Goal: Information Seeking & Learning: Learn about a topic

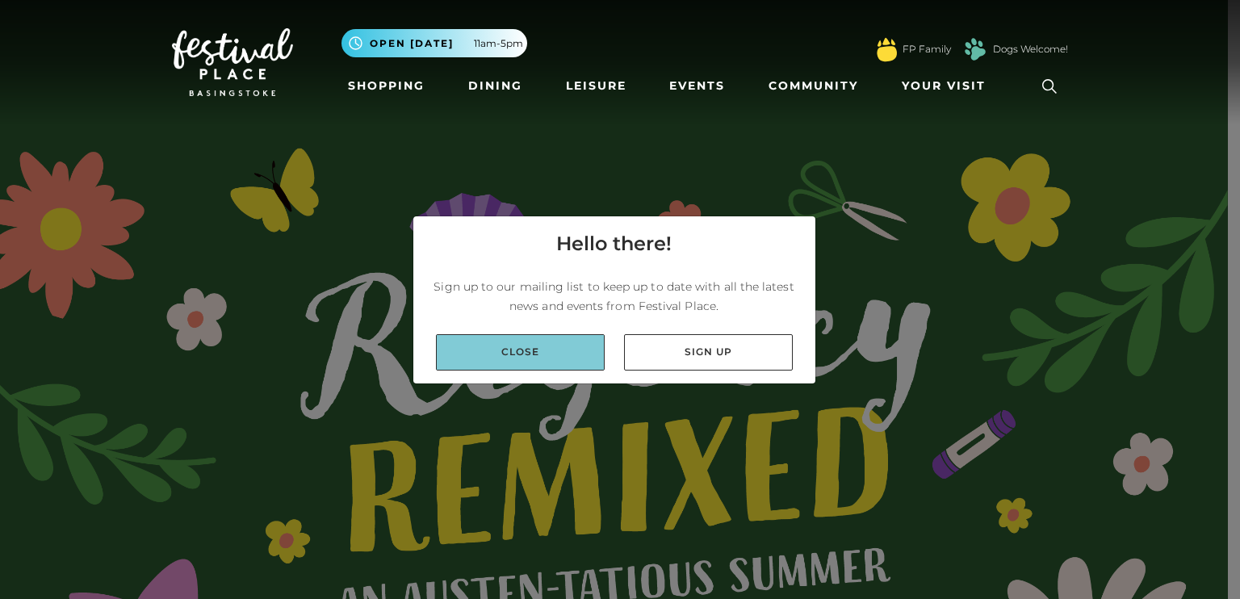
click at [558, 348] on link "Close" at bounding box center [520, 352] width 169 height 36
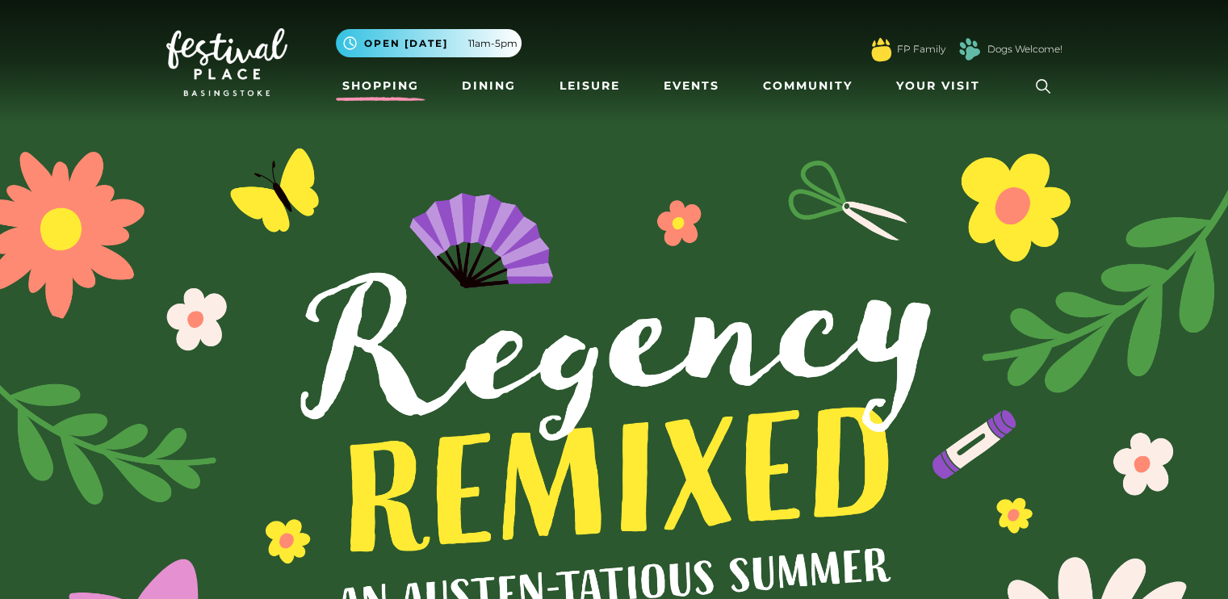
click at [411, 90] on link "Shopping" at bounding box center [381, 86] width 90 height 30
click at [1034, 83] on icon at bounding box center [1043, 86] width 24 height 24
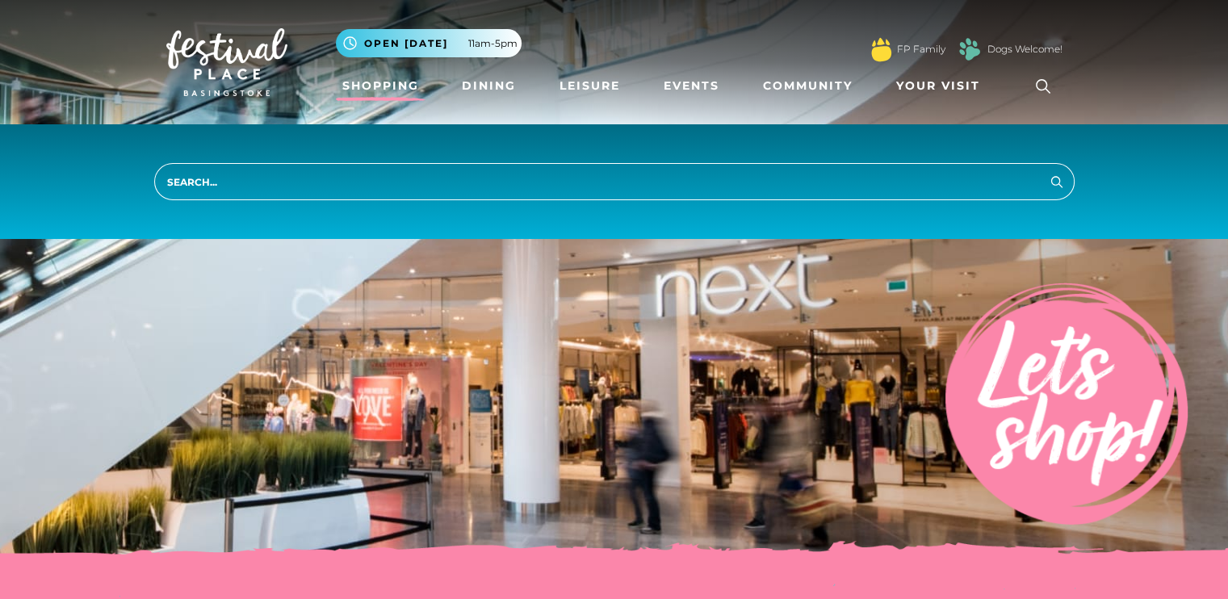
click at [767, 188] on input "search" at bounding box center [614, 181] width 921 height 37
type input "fragrence"
click at [1047, 171] on button "Search" at bounding box center [1056, 181] width 19 height 20
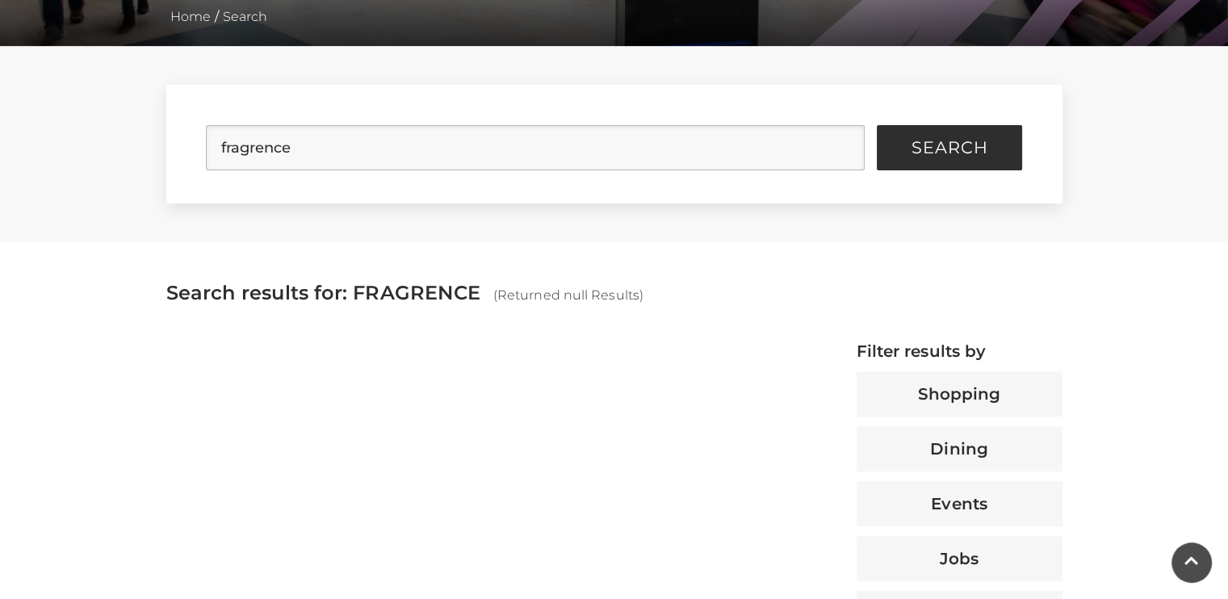
scroll to position [355, 0]
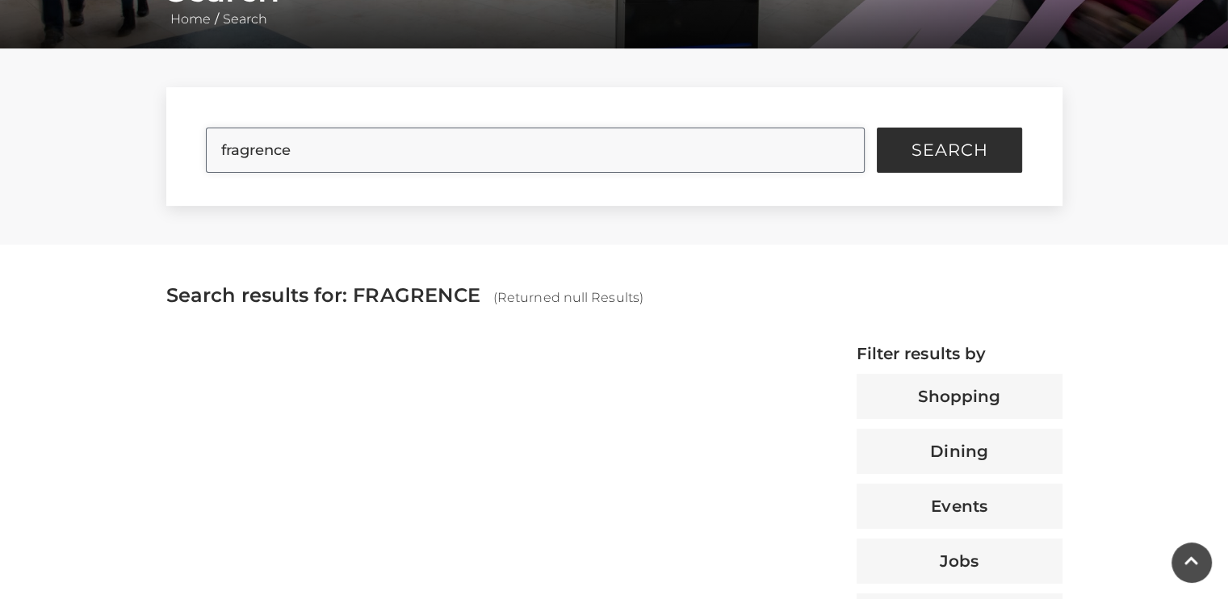
click at [436, 151] on input "fragrence" at bounding box center [535, 150] width 659 height 45
type input "fragrance"
click at [877, 128] on button "Search" at bounding box center [949, 150] width 145 height 45
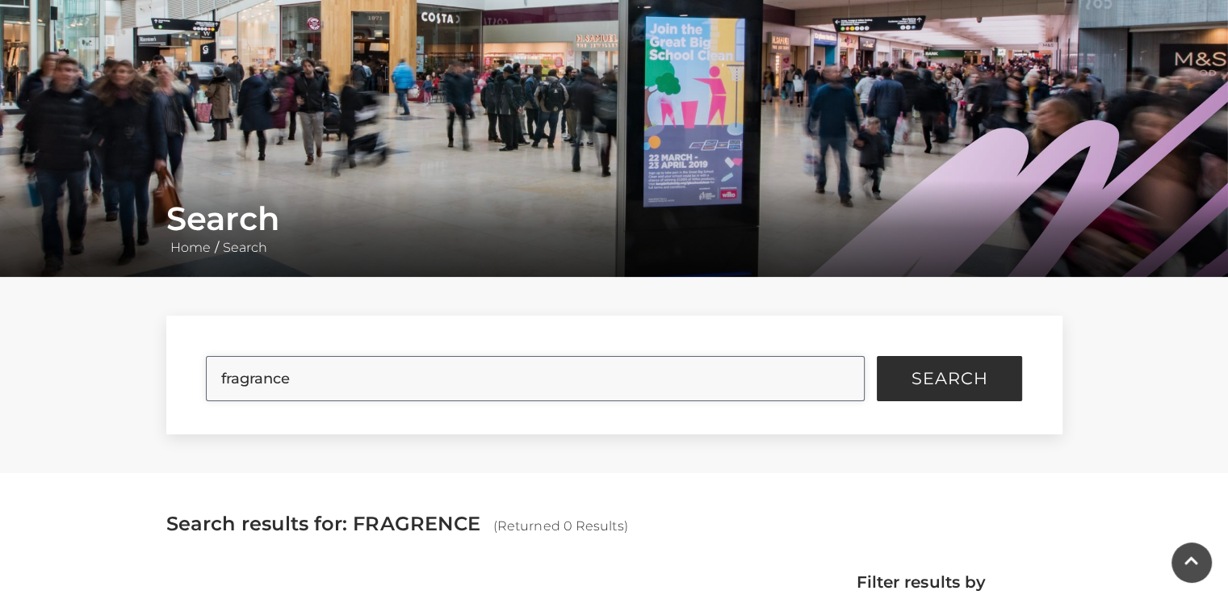
scroll to position [107, 0]
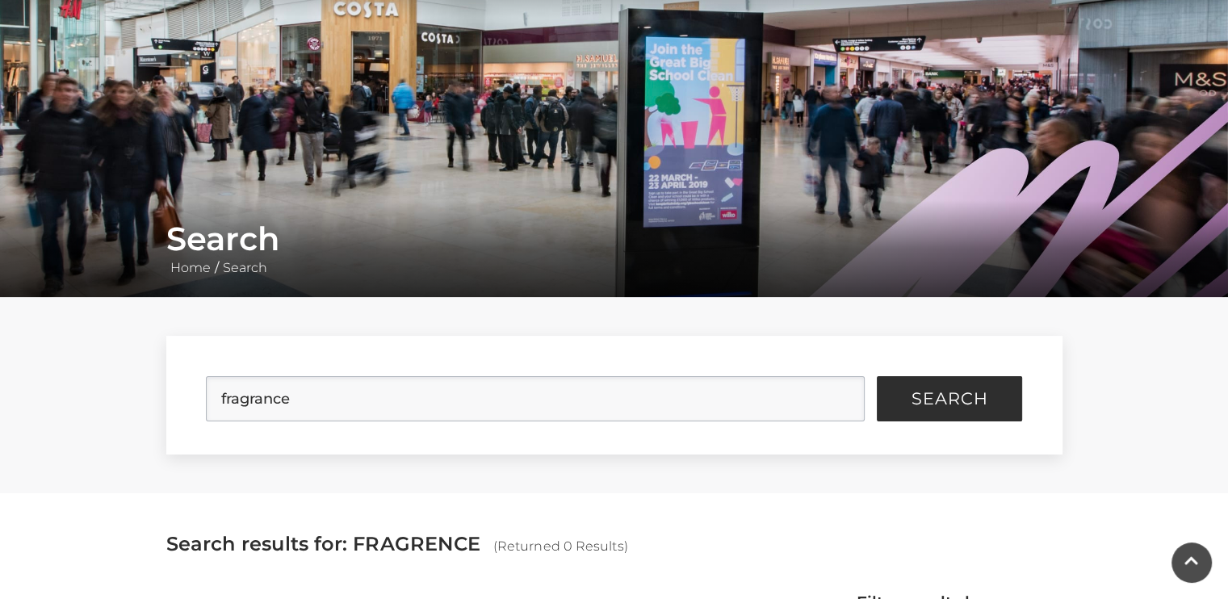
click at [1219, 176] on img at bounding box center [614, 95] width 1228 height 404
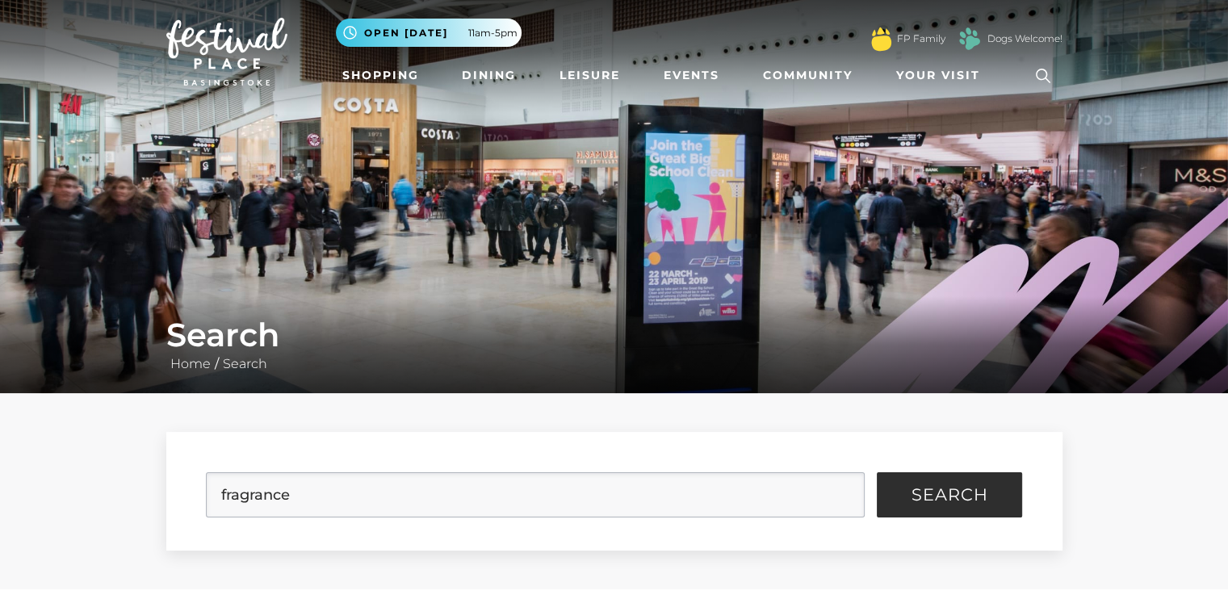
scroll to position [0, 0]
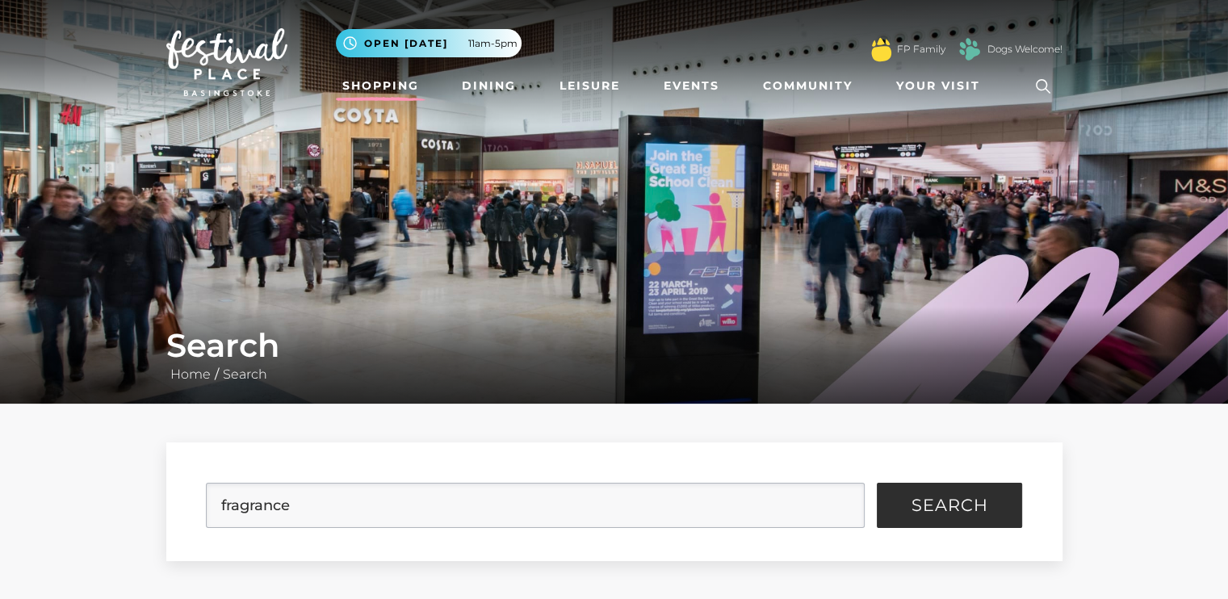
click at [396, 80] on link "Shopping" at bounding box center [381, 86] width 90 height 30
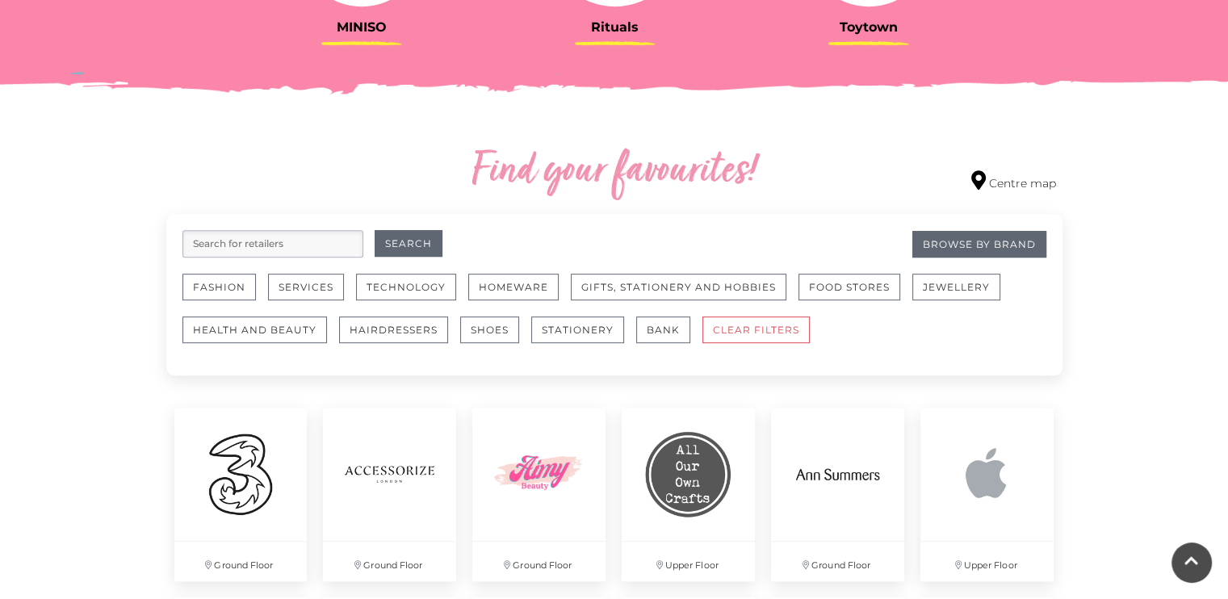
scroll to position [816, 0]
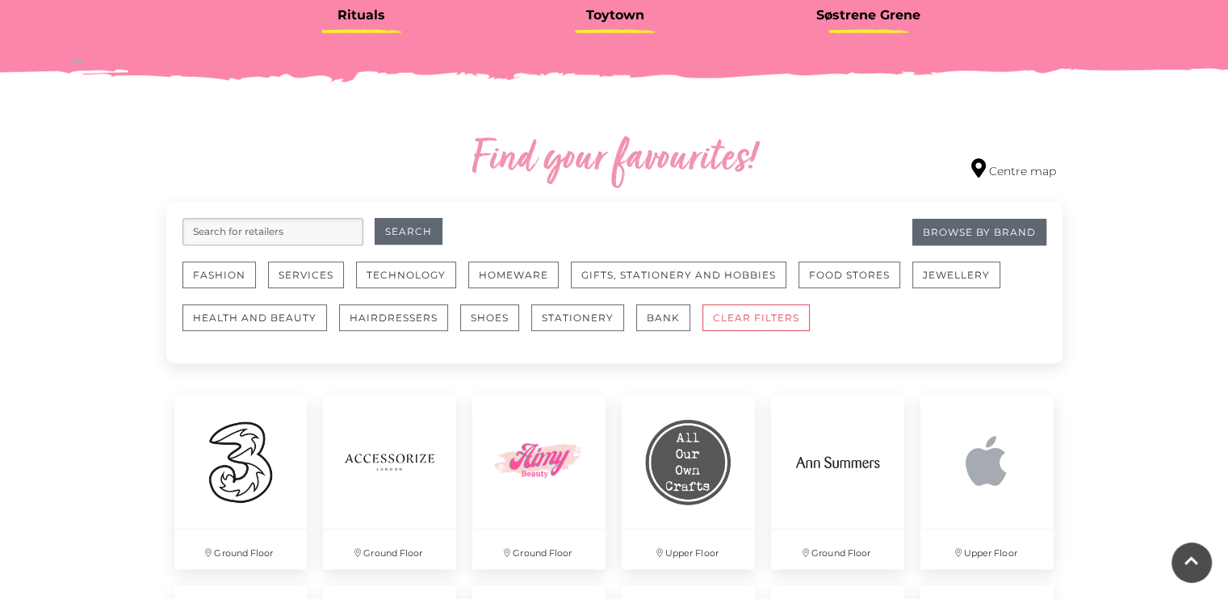
click at [231, 243] on input "search" at bounding box center [272, 231] width 181 height 27
type input "fragrence"
click at [375, 218] on button "Search" at bounding box center [409, 231] width 68 height 27
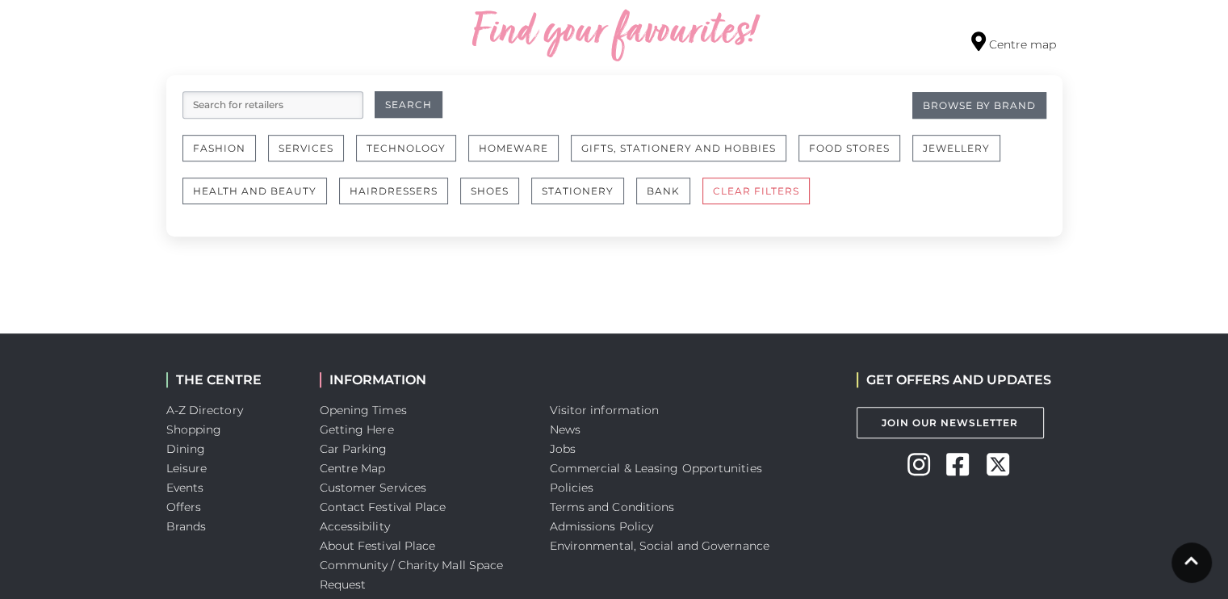
scroll to position [922, 0]
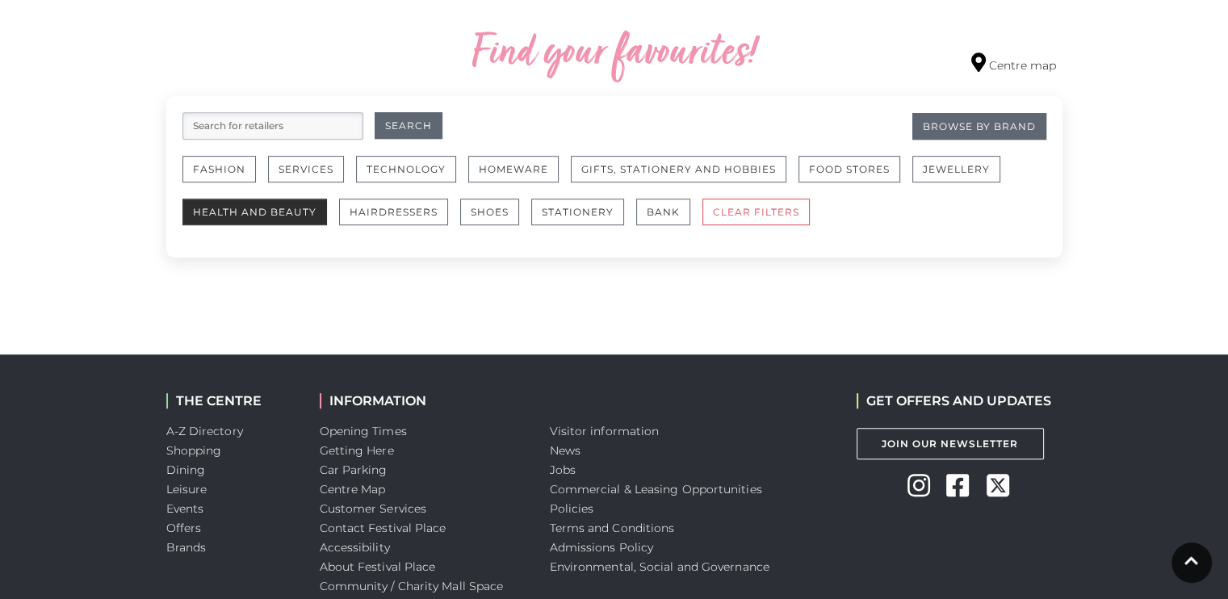
click at [287, 206] on button "Health and Beauty" at bounding box center [254, 212] width 145 height 27
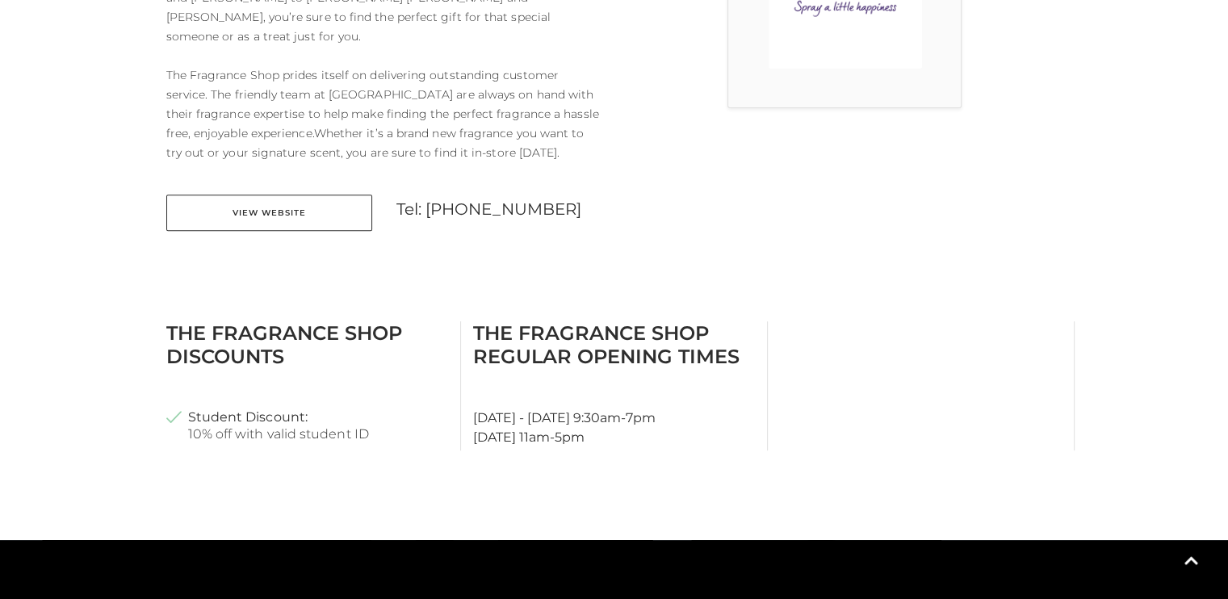
scroll to position [588, 0]
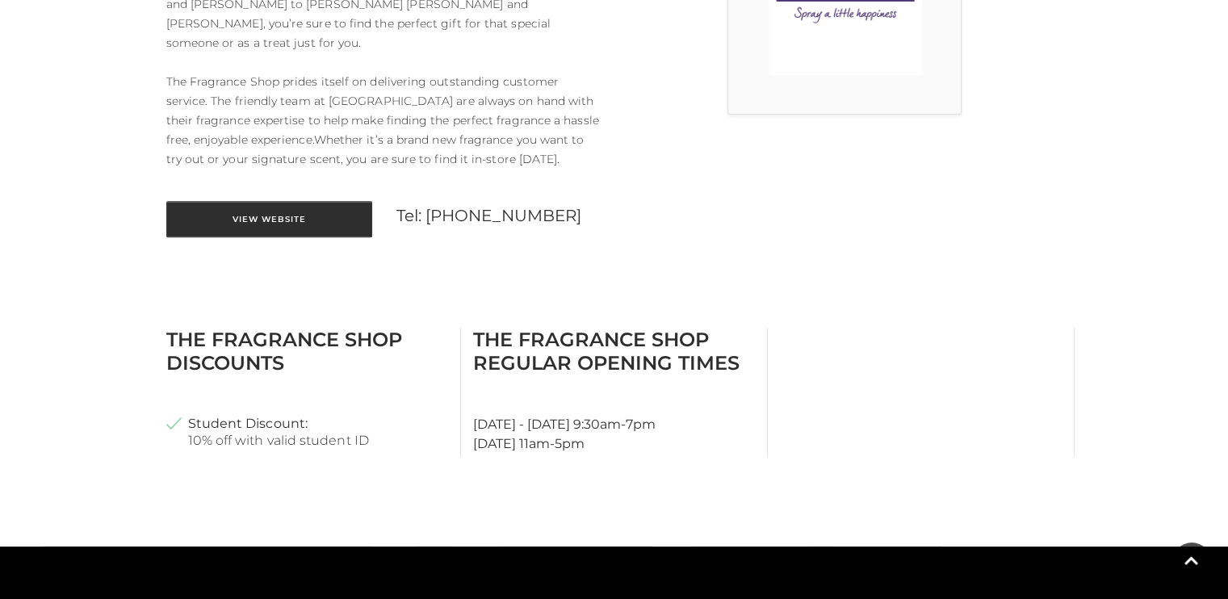
click at [283, 201] on link "View Website" at bounding box center [269, 219] width 206 height 36
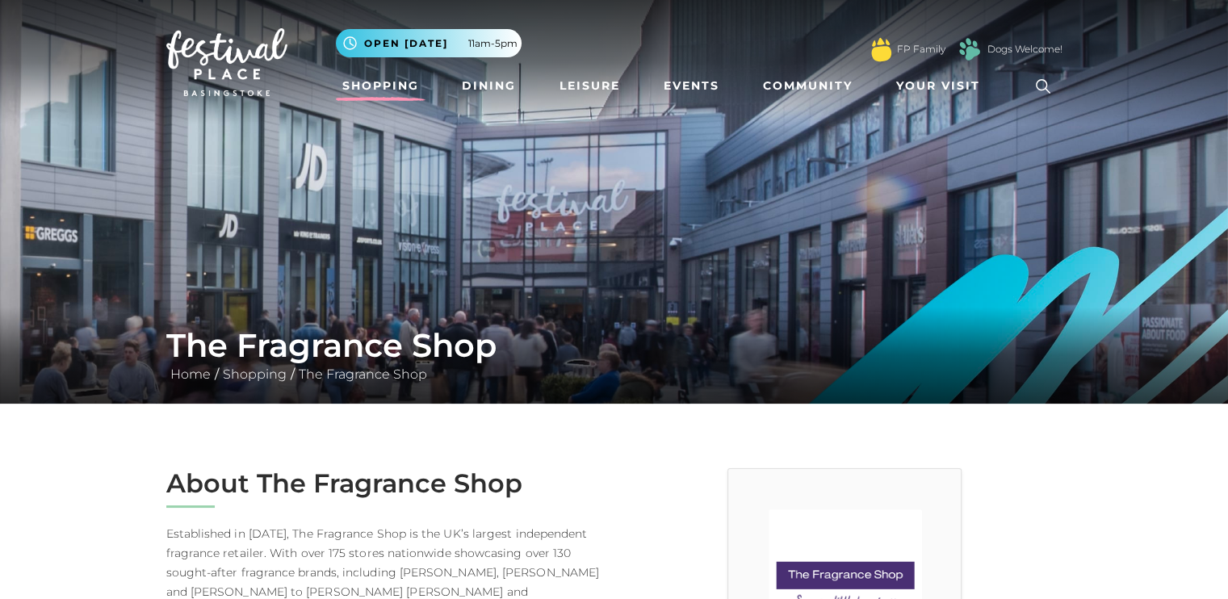
click at [383, 88] on link "Shopping" at bounding box center [381, 86] width 90 height 30
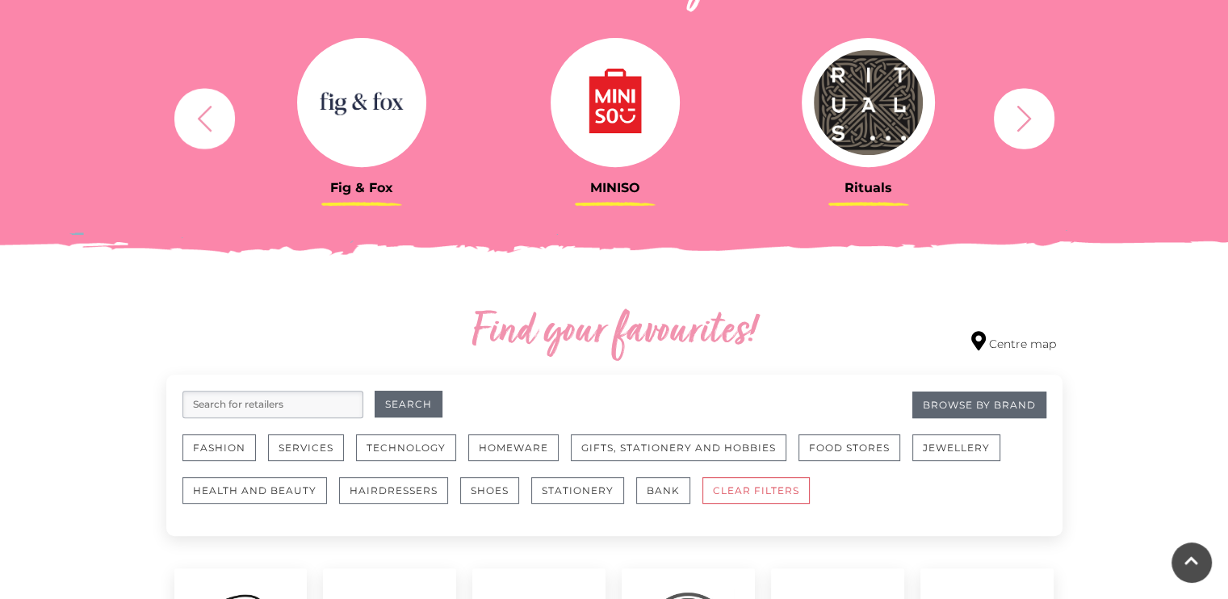
scroll to position [685, 0]
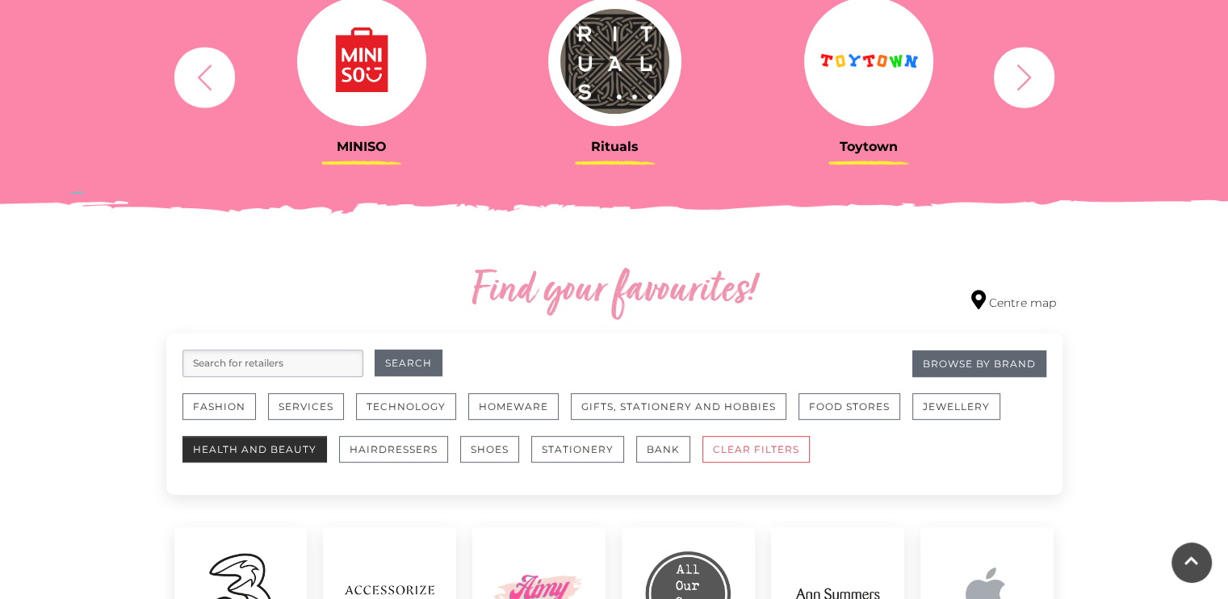
click at [283, 452] on button "Health and Beauty" at bounding box center [254, 449] width 145 height 27
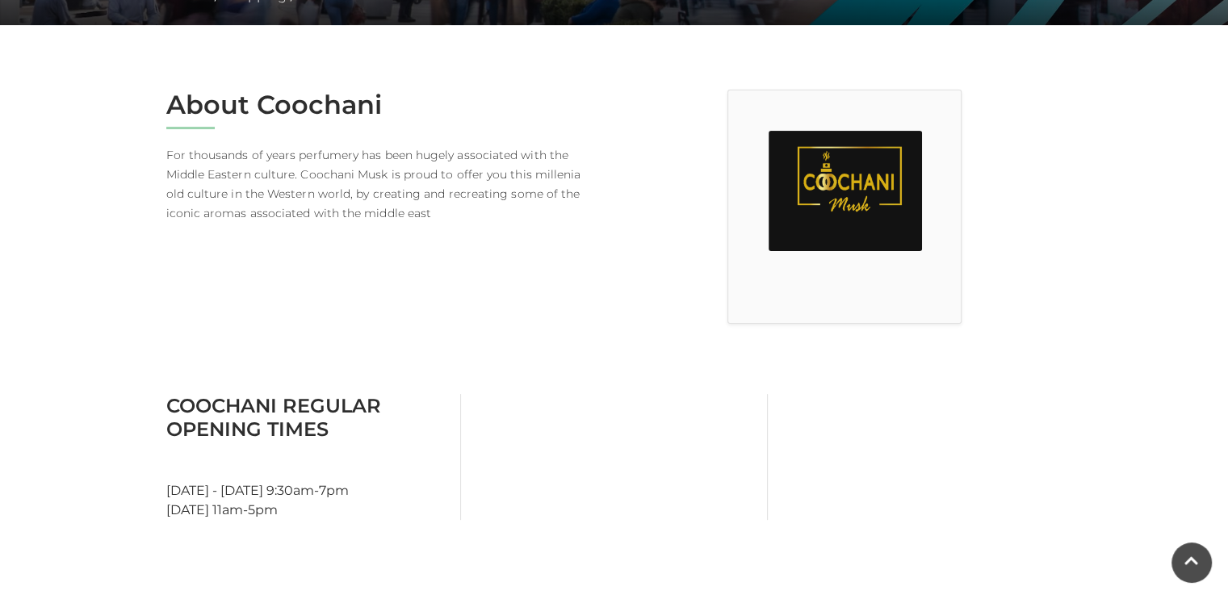
scroll to position [352, 0]
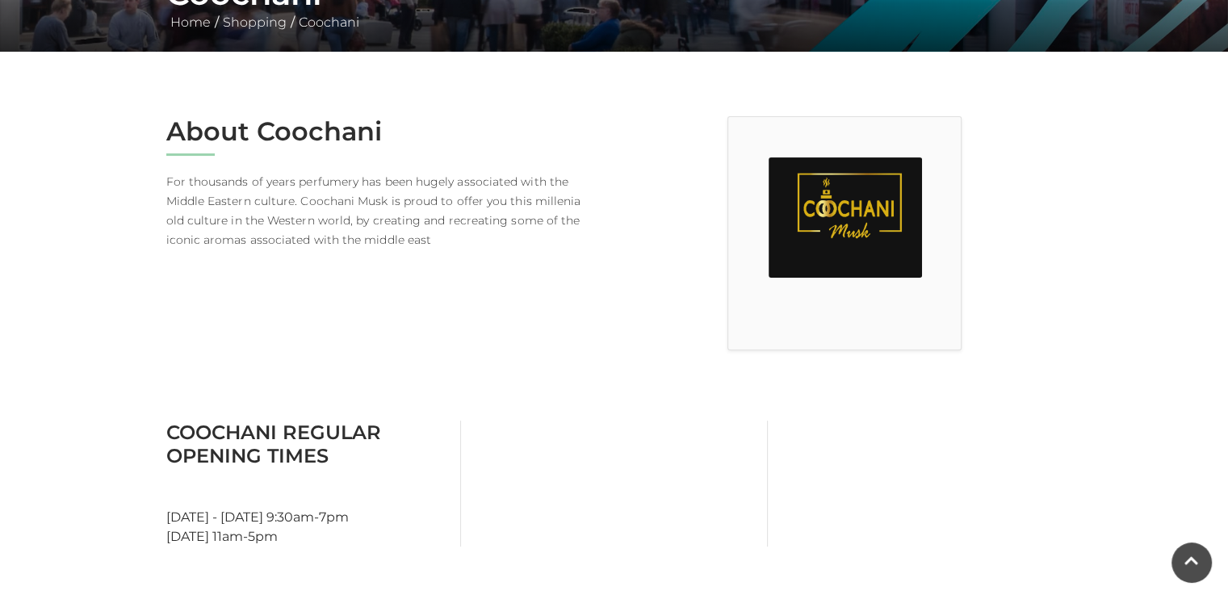
click at [332, 445] on h3 "Coochani Regular Opening Times" at bounding box center [307, 444] width 282 height 47
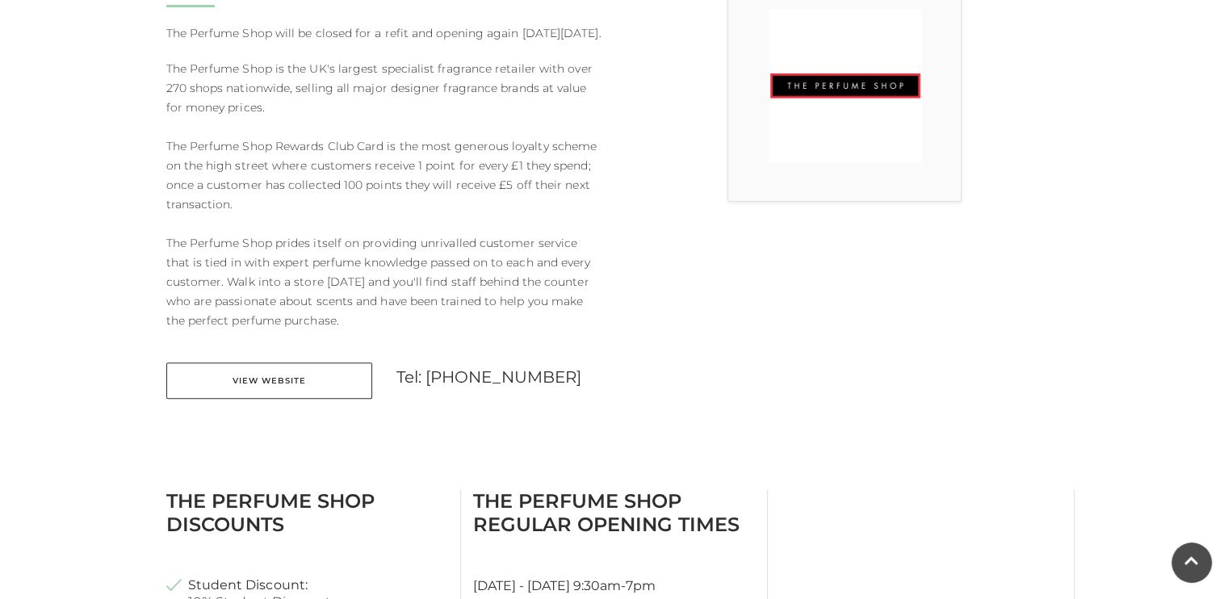
scroll to position [497, 0]
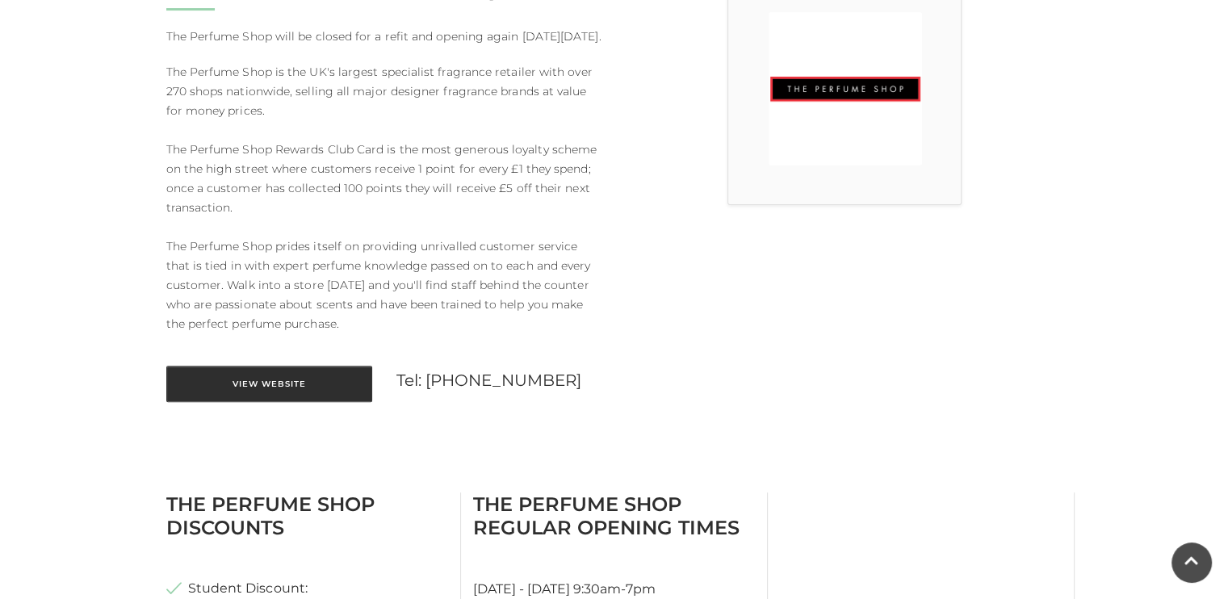
click at [278, 401] on link "View Website" at bounding box center [269, 384] width 206 height 36
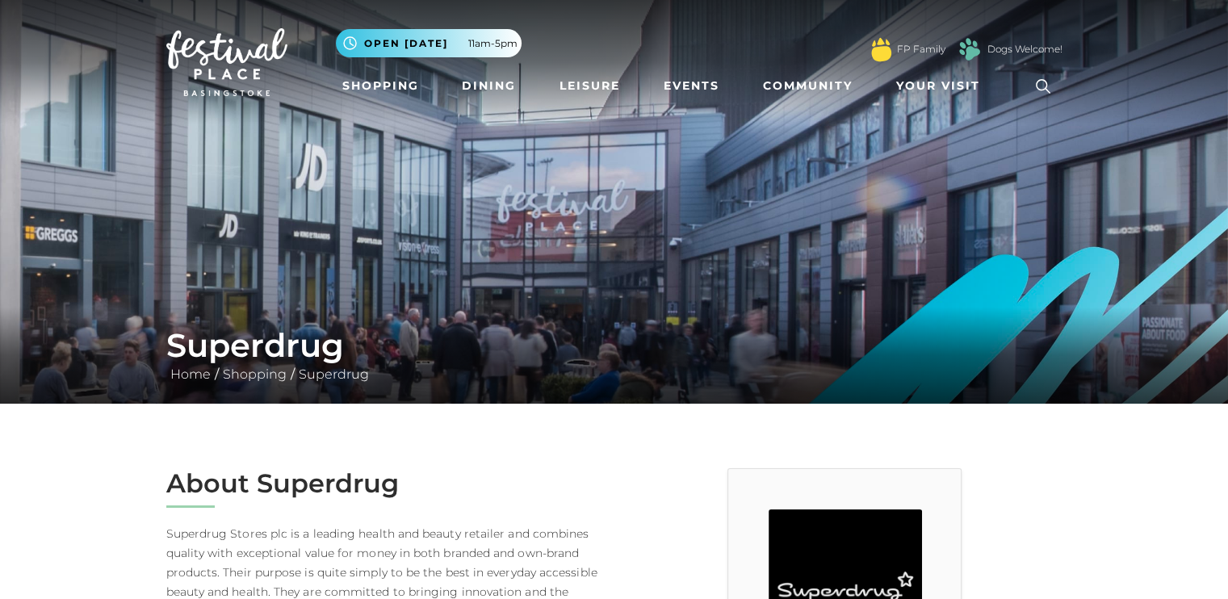
drag, startPoint x: 1172, startPoint y: 259, endPoint x: 1156, endPoint y: 276, distance: 22.9
click at [1160, 328] on div "Superdrug Home / Shopping / Superdrug" at bounding box center [614, 202] width 1228 height 404
drag, startPoint x: 1225, startPoint y: 140, endPoint x: 1234, endPoint y: 262, distance: 122.3
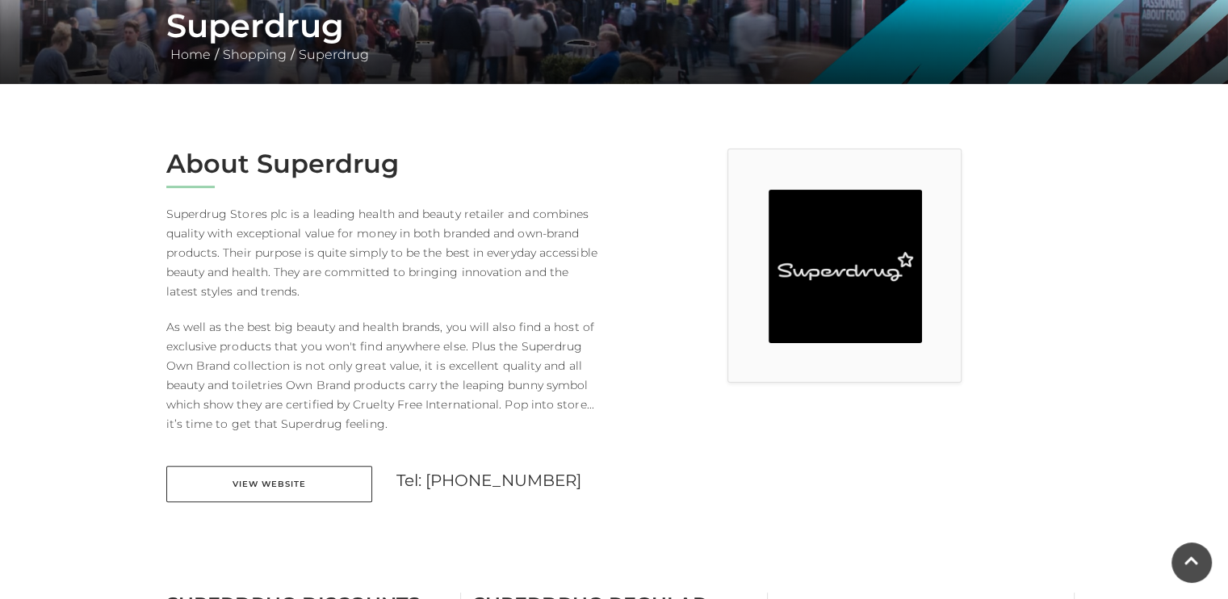
scroll to position [323, 0]
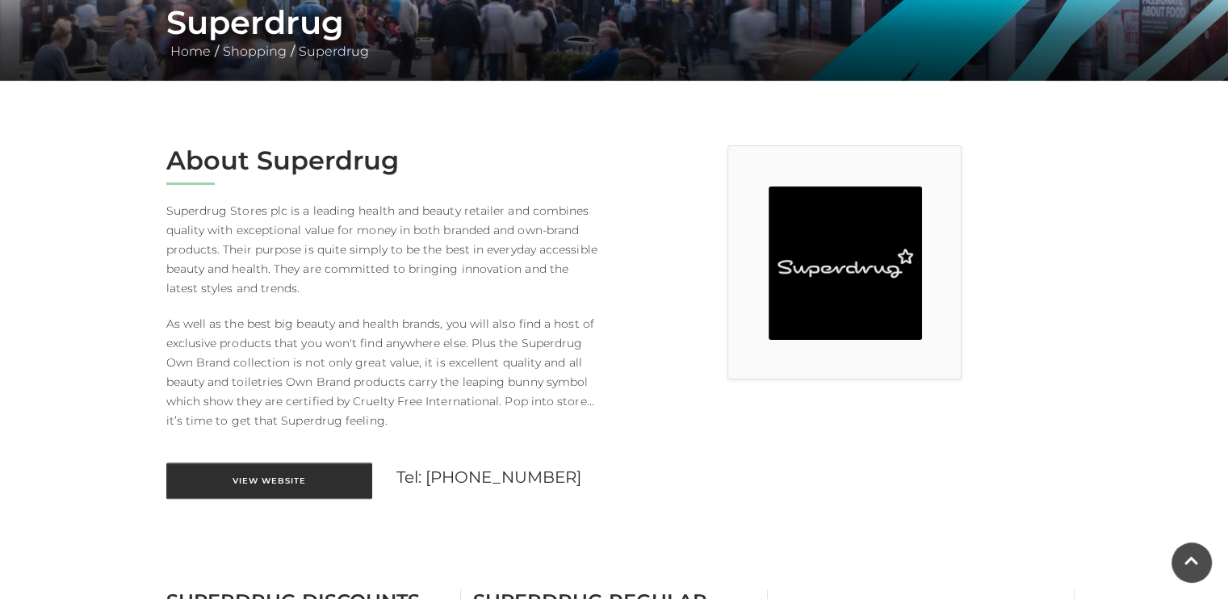
click at [329, 472] on link "View Website" at bounding box center [269, 481] width 206 height 36
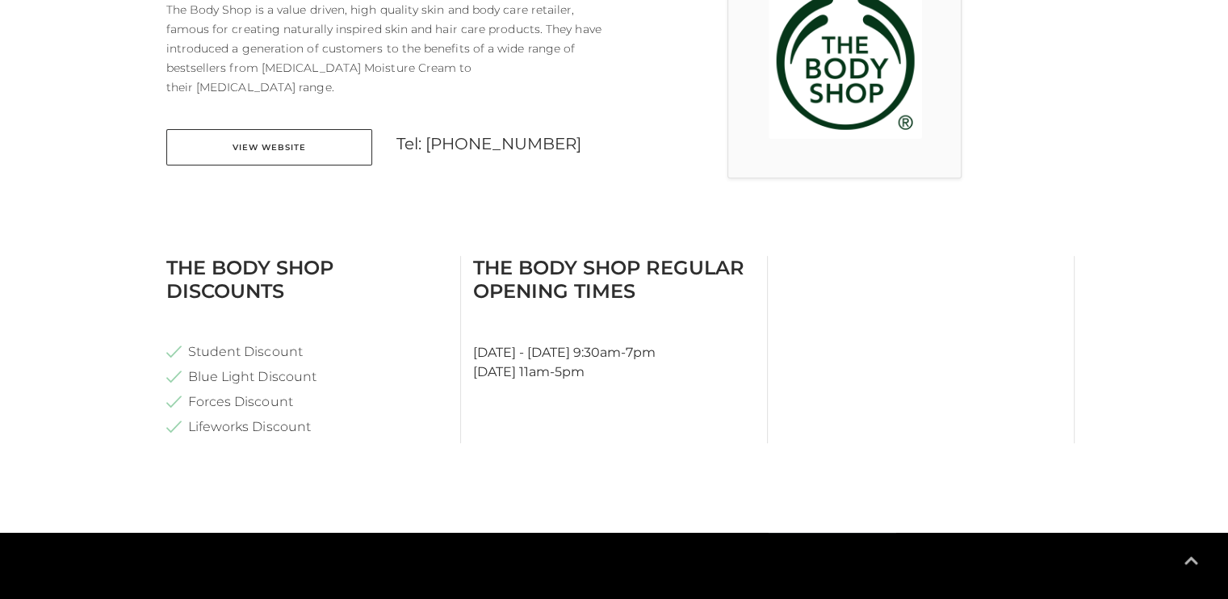
scroll to position [698, 0]
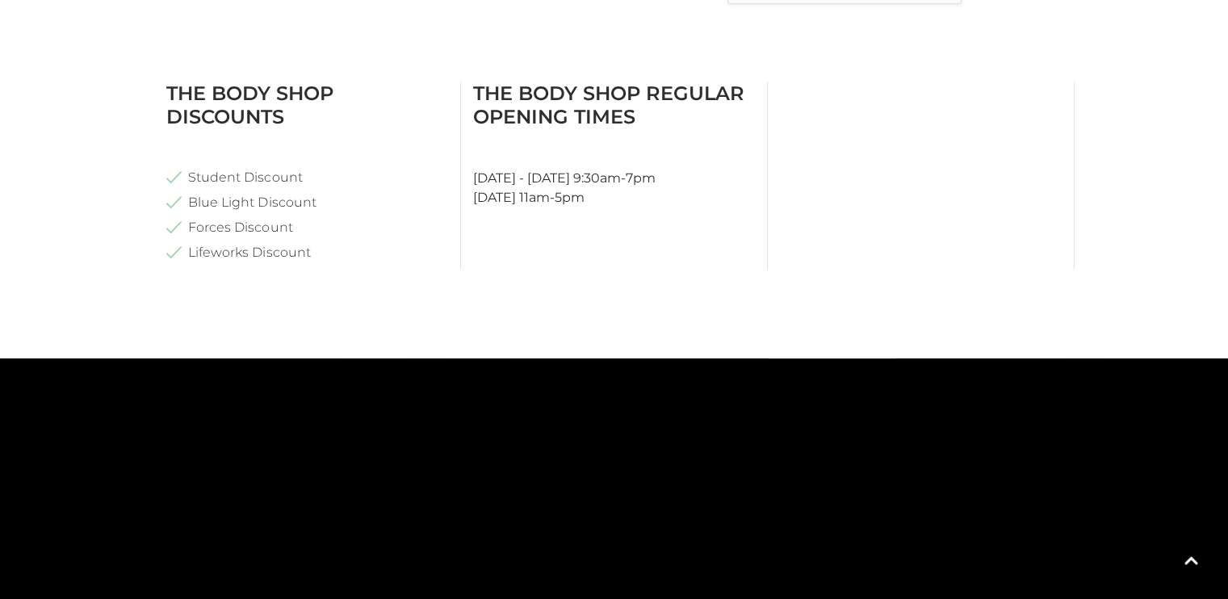
drag, startPoint x: 1219, startPoint y: 245, endPoint x: 1225, endPoint y: 197, distance: 48.9
click at [1225, 197] on main "The Body Shop Home / Shopping / The Body Shop About The Body Shop The Body Shop…" at bounding box center [614, 113] width 1228 height 1622
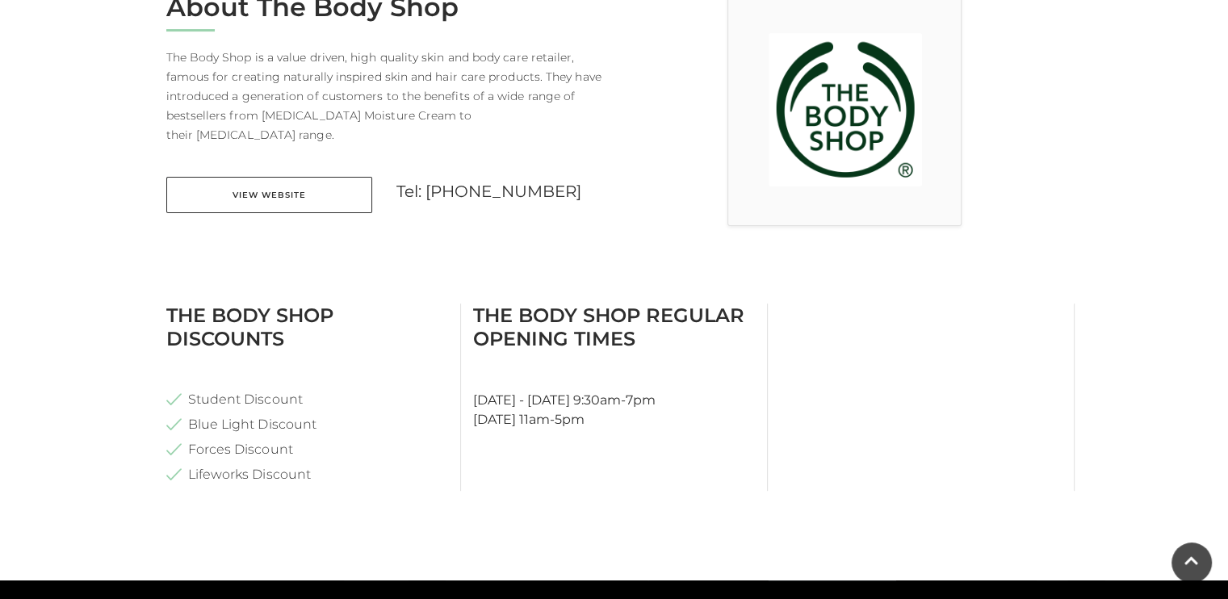
scroll to position [474, 0]
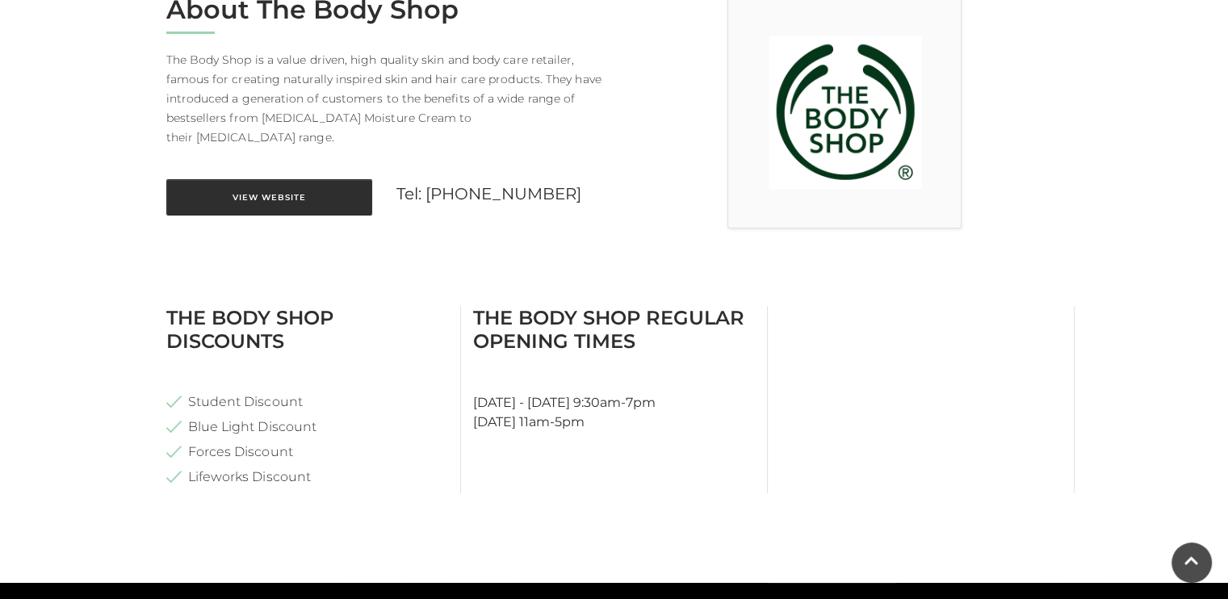
click at [299, 181] on link "View Website" at bounding box center [269, 197] width 206 height 36
click at [283, 179] on link "View Website" at bounding box center [269, 197] width 206 height 36
